Goal: Information Seeking & Learning: Learn about a topic

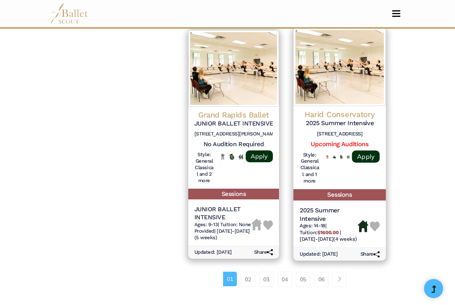
scroll to position [1148, 0]
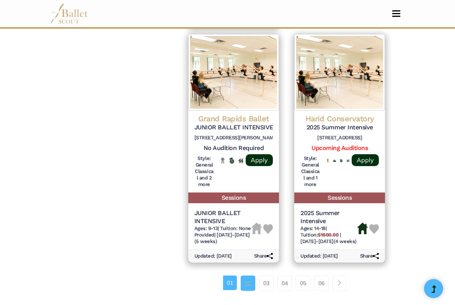
click at [245, 275] on link "02" at bounding box center [247, 282] width 15 height 15
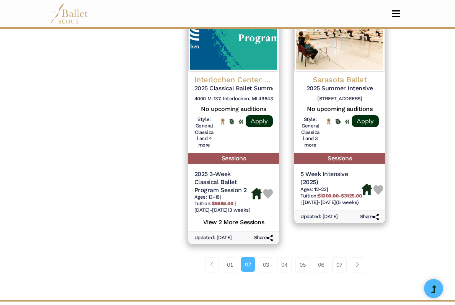
scroll to position [1221, 0]
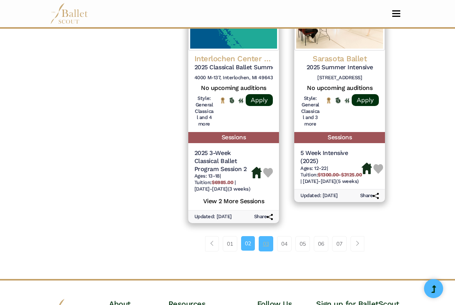
click at [265, 236] on link "03" at bounding box center [265, 243] width 15 height 15
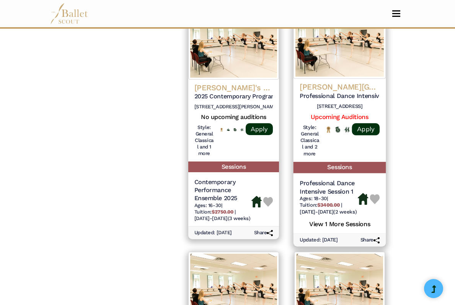
scroll to position [697, 0]
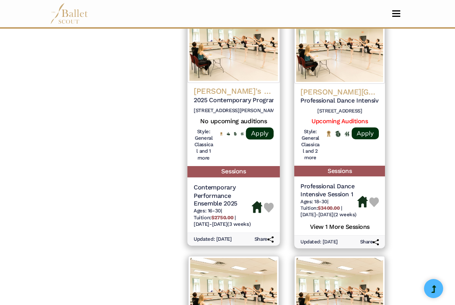
click at [224, 83] on div "[PERSON_NAME]'s Pillow 2025 Contemporary Program [STREET_ADDRESS][PERSON_NAME] …" at bounding box center [233, 124] width 93 height 83
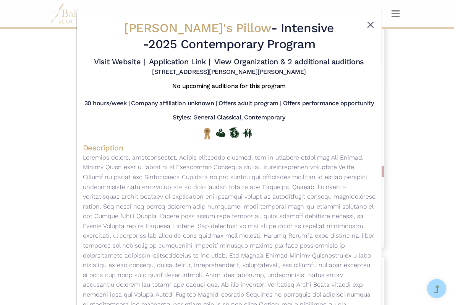
click at [371, 22] on button "Close" at bounding box center [370, 24] width 9 height 9
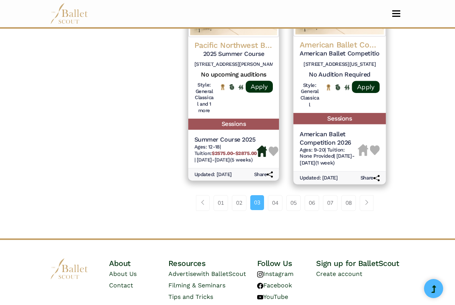
scroll to position [1204, 0]
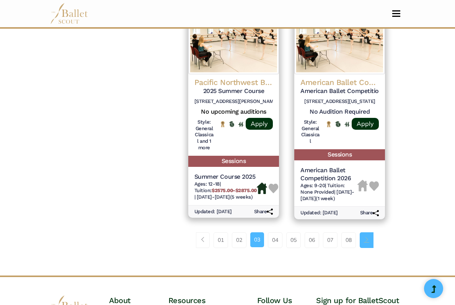
click at [369, 237] on span "Page navigation example" at bounding box center [366, 239] width 5 height 5
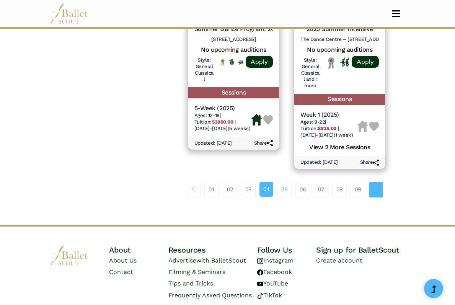
scroll to position [1249, 0]
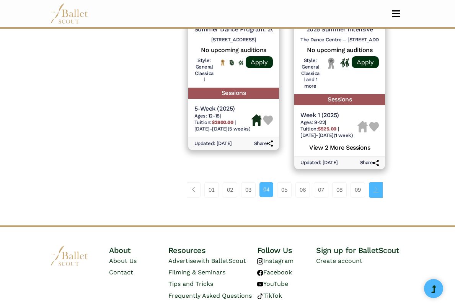
click at [382, 182] on link "Page navigation example" at bounding box center [376, 189] width 14 height 15
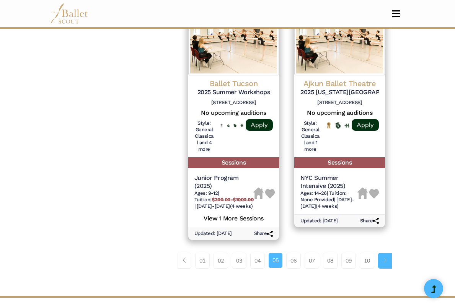
scroll to position [1182, 0]
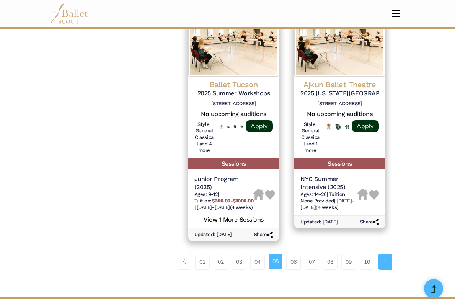
click at [386, 254] on link "Page navigation example" at bounding box center [385, 261] width 14 height 15
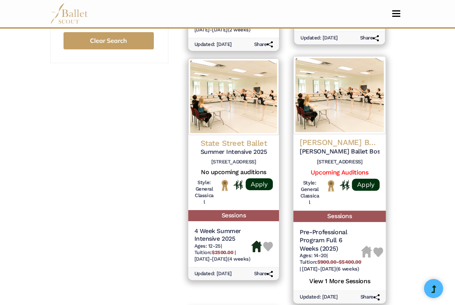
scroll to position [653, 0]
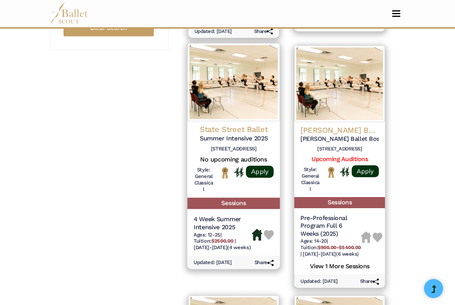
click at [238, 124] on h4 "State Street Ballet" at bounding box center [233, 129] width 80 height 10
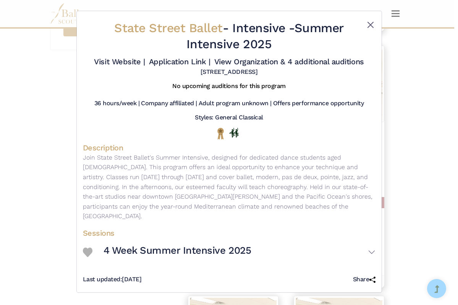
click at [372, 24] on button "Close" at bounding box center [370, 24] width 9 height 9
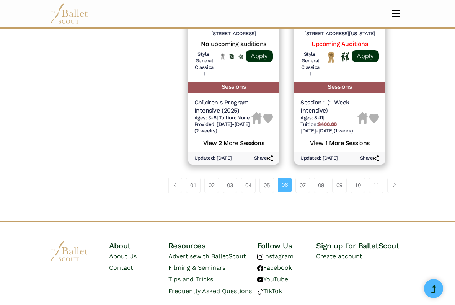
scroll to position [1258, 0]
